Goal: Task Accomplishment & Management: Manage account settings

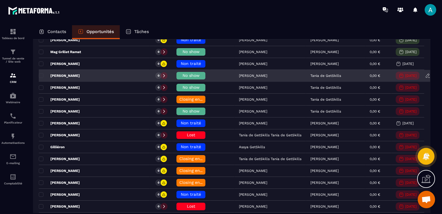
scroll to position [87, 0]
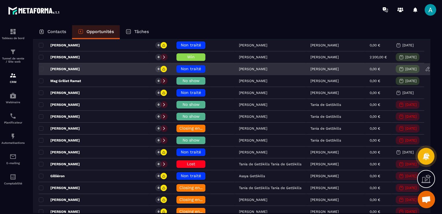
click at [181, 67] on span "Non traité" at bounding box center [191, 68] width 20 height 5
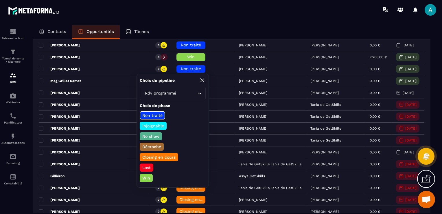
click at [151, 177] on p "Win" at bounding box center [147, 178] width 10 height 6
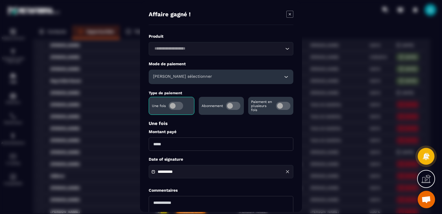
click at [181, 80] on div "[PERSON_NAME] sélectionner" at bounding box center [221, 76] width 145 height 14
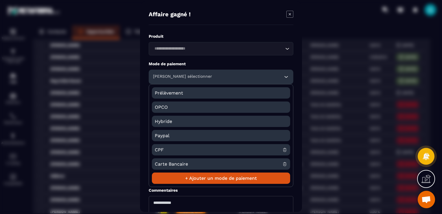
click at [175, 152] on span "CPF" at bounding box center [219, 149] width 128 height 11
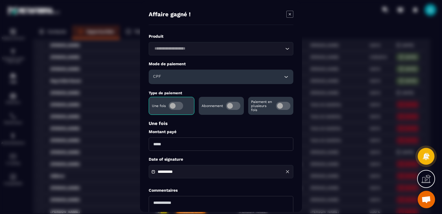
click at [173, 146] on input "Modal window" at bounding box center [221, 143] width 145 height 13
type input "****"
click at [206, 133] on label "Montant payé" at bounding box center [221, 132] width 145 height 6
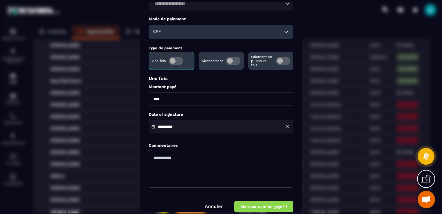
scroll to position [54, 0]
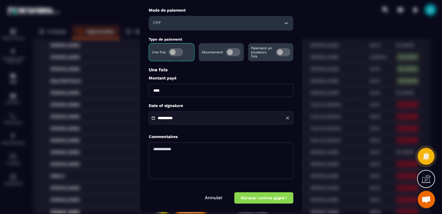
click at [266, 199] on button "Marquer comme gagné !" at bounding box center [264, 197] width 59 height 11
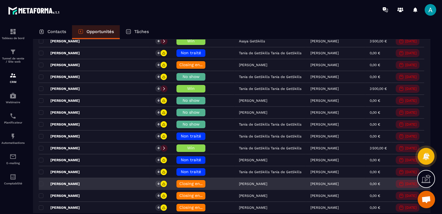
scroll to position [666, 0]
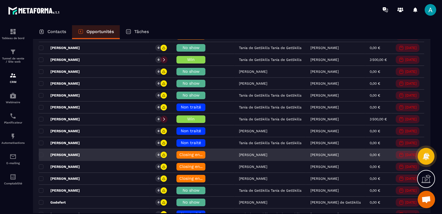
click at [180, 152] on span "Closing en cours" at bounding box center [196, 154] width 33 height 5
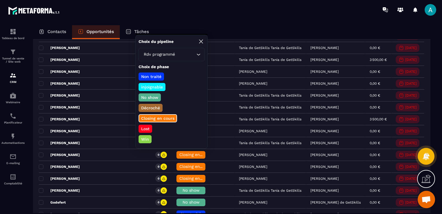
click at [144, 137] on p "Win" at bounding box center [145, 139] width 10 height 6
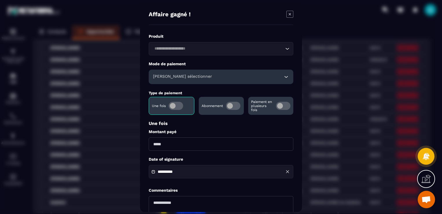
click at [171, 48] on input "Search for option" at bounding box center [218, 48] width 131 height 6
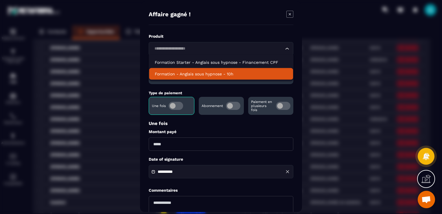
click at [215, 87] on div "**********" at bounding box center [221, 135] width 145 height 203
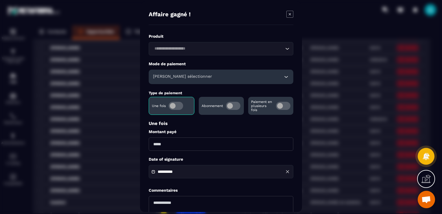
click at [198, 148] on input "Modal window" at bounding box center [221, 143] width 145 height 13
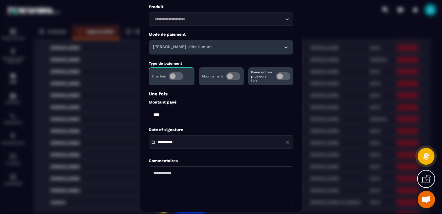
scroll to position [54, 0]
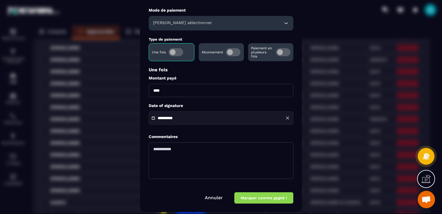
type input "****"
click at [282, 196] on button "Marquer comme gagné !" at bounding box center [264, 197] width 59 height 11
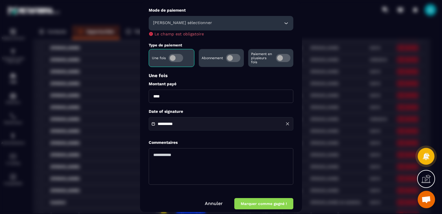
click at [178, 22] on h6 "[PERSON_NAME] sélectionner" at bounding box center [182, 23] width 59 height 6
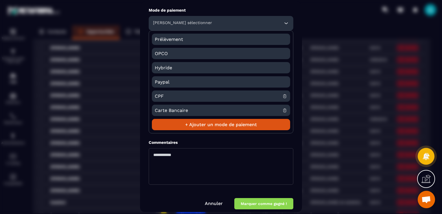
click at [169, 97] on span "CPF" at bounding box center [219, 95] width 128 height 11
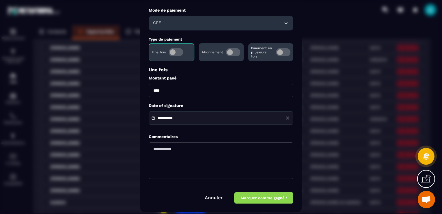
click at [277, 196] on button "Marquer comme gagné !" at bounding box center [264, 197] width 59 height 11
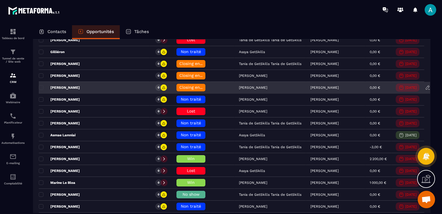
scroll to position [203, 0]
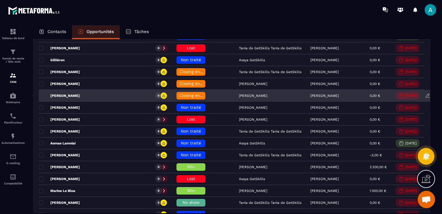
click at [180, 94] on span "Closing en cours" at bounding box center [196, 95] width 33 height 5
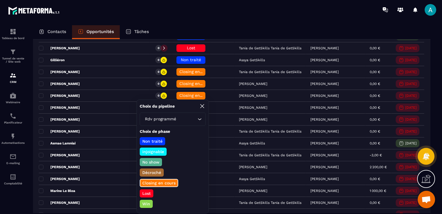
click at [149, 201] on p "Win" at bounding box center [147, 204] width 10 height 6
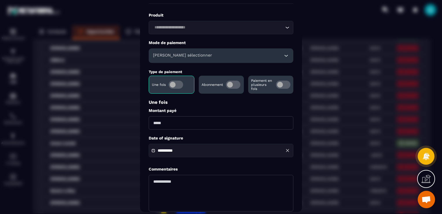
scroll to position [0, 0]
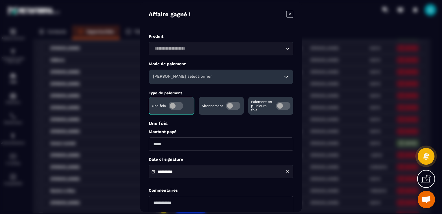
click at [193, 148] on input "Modal window" at bounding box center [221, 143] width 145 height 13
type input "*"
type input "****"
click at [249, 134] on label "Montant payé" at bounding box center [221, 132] width 145 height 6
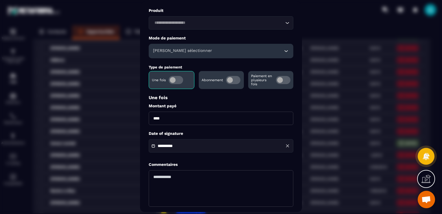
scroll to position [54, 0]
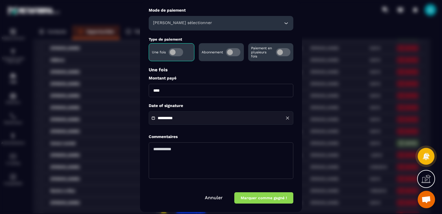
click at [268, 200] on button "Marquer comme gagné !" at bounding box center [264, 197] width 59 height 11
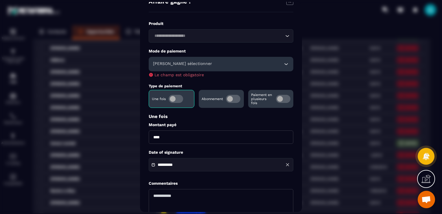
scroll to position [0, 0]
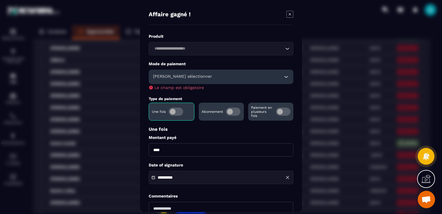
click at [197, 75] on div "[PERSON_NAME] sélectionner" at bounding box center [221, 76] width 145 height 14
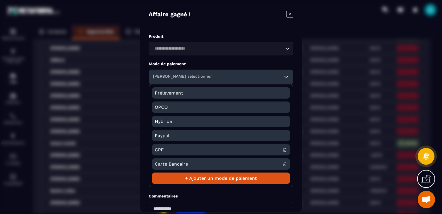
click at [168, 150] on span "CPF" at bounding box center [219, 149] width 128 height 11
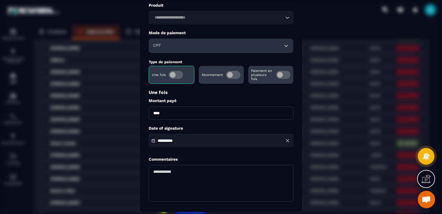
scroll to position [54, 0]
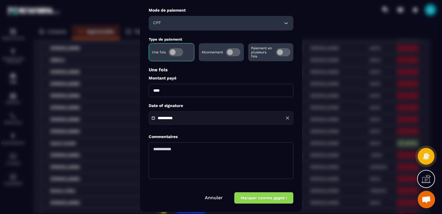
click at [259, 200] on button "Marquer comme gagné !" at bounding box center [264, 197] width 59 height 11
